Goal: Information Seeking & Learning: Learn about a topic

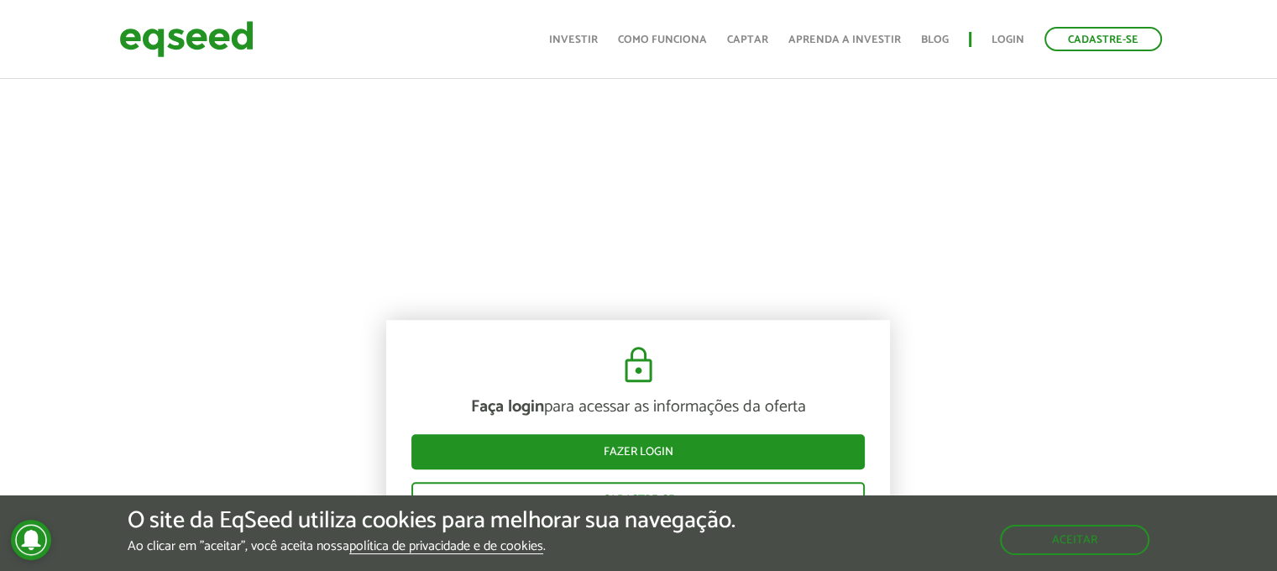
scroll to position [756, 0]
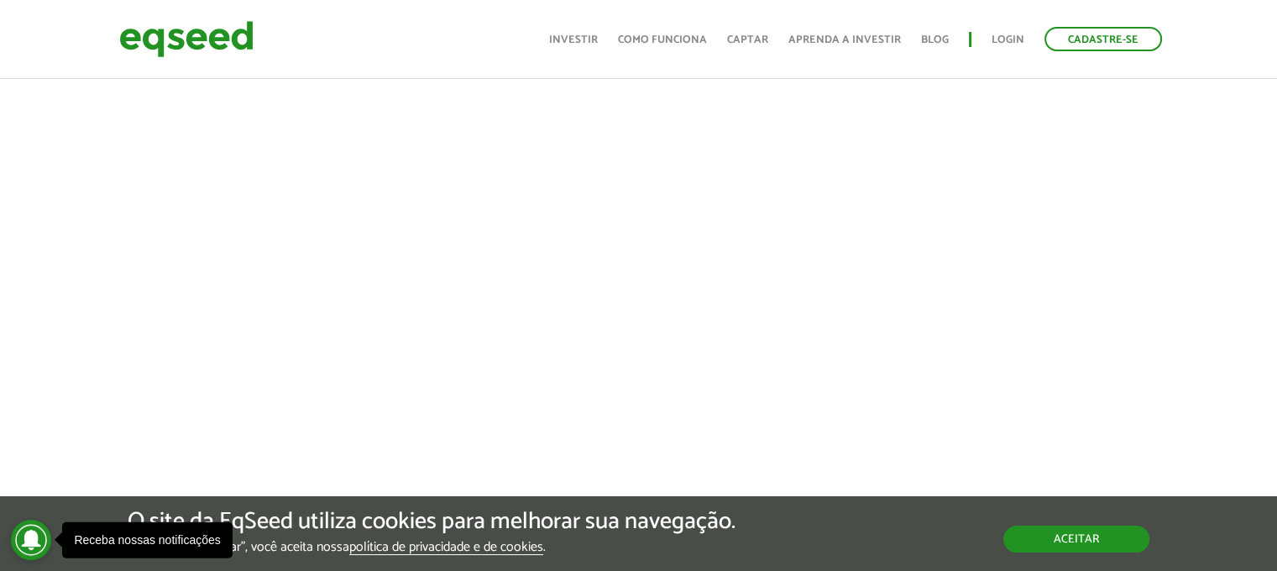
click at [1096, 543] on button "Aceitar" at bounding box center [1076, 539] width 146 height 27
